Goal: Task Accomplishment & Management: Manage account settings

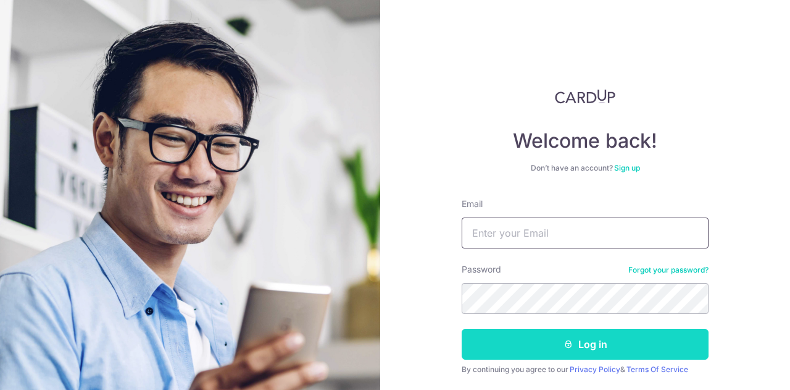
type input "[EMAIL_ADDRESS][DOMAIN_NAME]"
click at [658, 342] on button "Log in" at bounding box center [585, 344] width 247 height 31
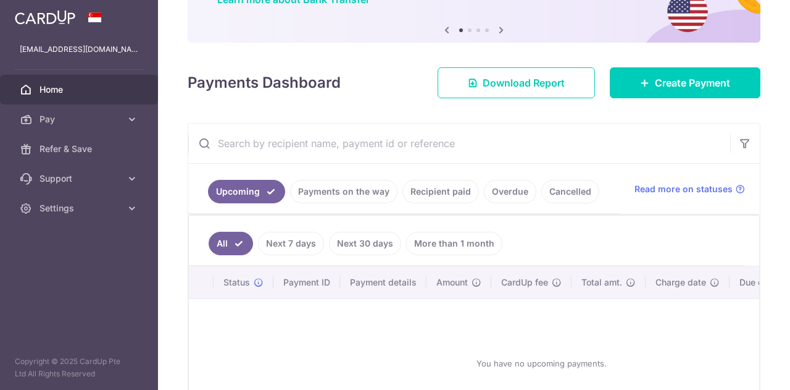
scroll to position [117, 0]
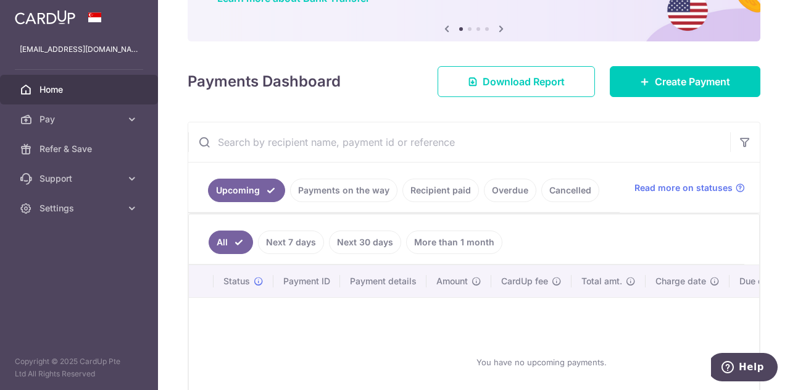
click at [342, 185] on link "Payments on the way" at bounding box center [343, 189] width 107 height 23
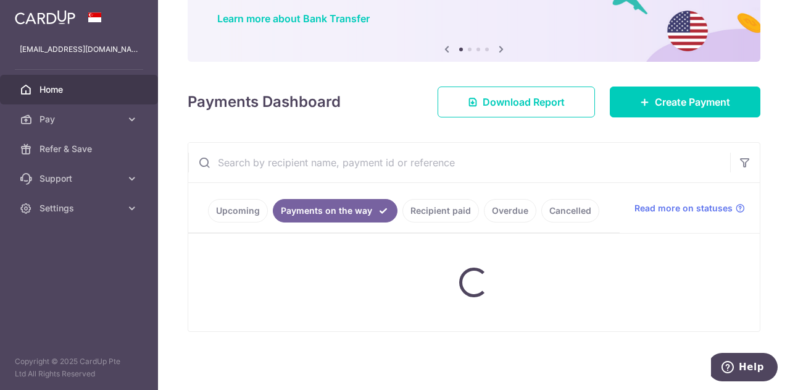
scroll to position [80, 0]
